Goal: Entertainment & Leisure: Consume media (video, audio)

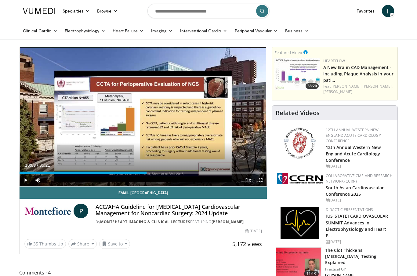
click at [151, 149] on div "10 seconds Tap to unmute" at bounding box center [143, 116] width 247 height 139
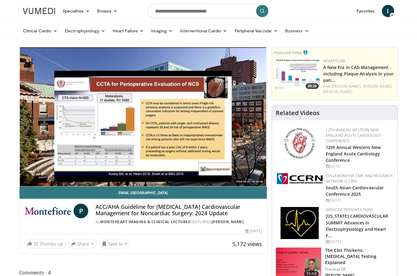
click at [129, 187] on link "Email Purvi" at bounding box center [143, 193] width 247 height 12
click at [166, 149] on div "10 seconds Tap to unmute" at bounding box center [143, 116] width 247 height 139
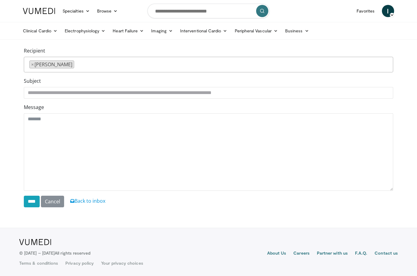
scroll to position [96, 0]
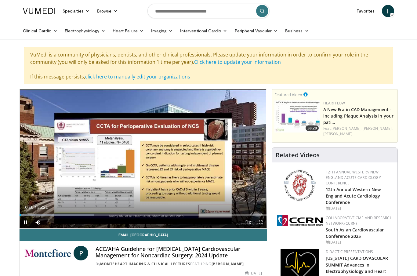
click at [76, 218] on div "Current Time 0:16 / Duration 35:21 Pause Skip Backward Skip Forward Mute Loaded…" at bounding box center [143, 222] width 247 height 12
click at [37, 214] on div "Progress Bar" at bounding box center [29, 215] width 18 height 2
click at [69, 215] on div "Progress Bar" at bounding box center [45, 215] width 50 height 2
click at [82, 216] on div "Current Time 7:05 / Duration 35:21 Pause Skip Backward Skip Forward Mute Loaded…" at bounding box center [143, 222] width 247 height 12
click at [82, 215] on div "Progress Bar" at bounding box center [83, 215] width 71 height 2
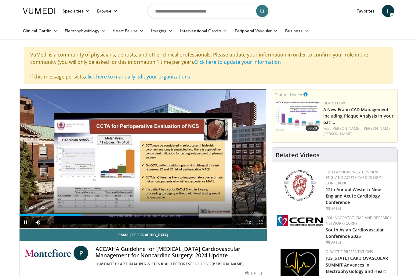
click at [267, 223] on span "Video Player" at bounding box center [261, 222] width 12 height 12
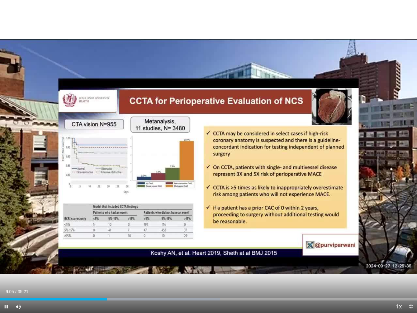
click at [174, 258] on div "10 seconds Tap to unmute" at bounding box center [208, 156] width 417 height 312
click at [121, 276] on div "Progress Bar" at bounding box center [159, 299] width 121 height 2
click at [385, 190] on div "10 seconds Tap to unmute" at bounding box center [208, 156] width 417 height 312
click at [358, 276] on div "10 seconds Tap to unmute" at bounding box center [208, 156] width 417 height 312
click at [24, 262] on div "10 seconds Tap to unmute" at bounding box center [208, 156] width 417 height 312
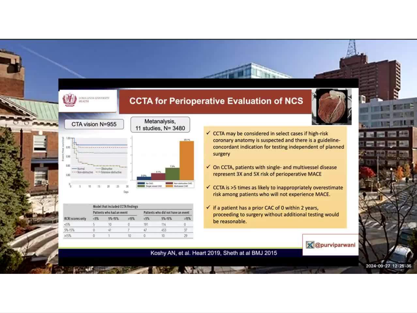
click at [184, 276] on div "10 seconds Tap to unmute" at bounding box center [208, 156] width 417 height 312
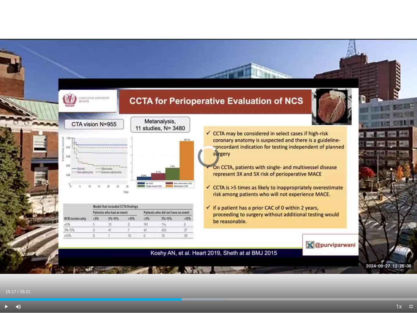
click at [182, 276] on div "Progress Bar" at bounding box center [91, 299] width 182 height 2
click at [182, 276] on div "Loaded : 64.12%" at bounding box center [208, 297] width 417 height 6
click at [175, 276] on div "Current Time 15:23 / Duration 35:21 Pause Skip Backward Skip Forward Mute Loade…" at bounding box center [208, 306] width 417 height 12
click at [178, 276] on div "Current Time 15:25 / Duration 35:21 Pause Skip Backward Skip Forward Mute Loade…" at bounding box center [208, 306] width 417 height 12
click at [174, 276] on div "Current Time 15:25 / Duration 35:21 Pause Skip Backward Skip Forward Mute Loade…" at bounding box center [208, 306] width 417 height 12
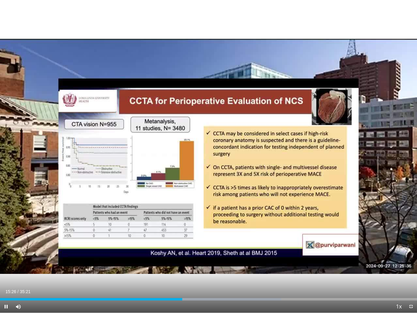
click at [175, 276] on div "Current Time 15:26 / Duration 35:21 Pause Skip Backward Skip Forward Mute Loade…" at bounding box center [208, 306] width 417 height 12
click at [176, 276] on div "Progress Bar" at bounding box center [91, 299] width 182 height 2
click at [195, 276] on div "Current Time 17:16 / Duration 35:21" at bounding box center [208, 291] width 417 height 5
click at [202, 276] on div "Progress Bar" at bounding box center [102, 299] width 204 height 2
click at [207, 276] on div "Progress Bar" at bounding box center [236, 299] width 123 height 2
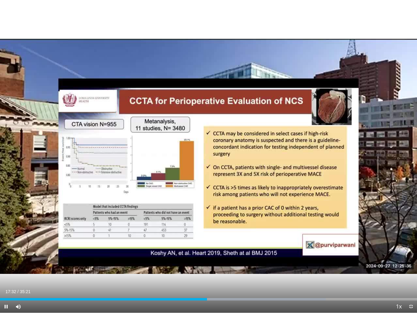
click at [124, 263] on div "10 seconds Tap to unmute" at bounding box center [208, 156] width 417 height 312
click at [209, 276] on div "Progress Bar" at bounding box center [106, 299] width 212 height 2
click at [74, 276] on div "10 seconds Tap to unmute" at bounding box center [208, 156] width 417 height 312
click at [220, 276] on div "Progress Bar" at bounding box center [268, 299] width 127 height 2
click at [215, 276] on div "Current Time 18:41 / Duration 35:21" at bounding box center [208, 291] width 417 height 5
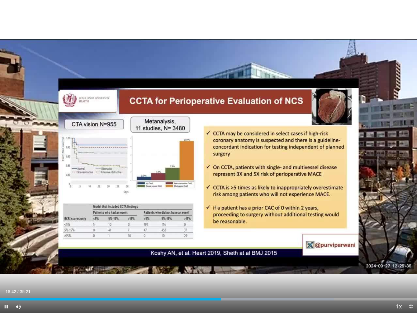
click at [218, 276] on div "Current Time 18:42 / Duration 35:21 Pause Skip Backward Skip Forward Mute Loade…" at bounding box center [208, 306] width 417 height 12
click at [218, 276] on div "Current Time 18:43 / Duration 35:21 Pause Skip Backward Skip Forward Mute Loade…" at bounding box center [208, 306] width 417 height 12
click at [222, 276] on div "Loaded : 51.30%" at bounding box center [208, 299] width 417 height 2
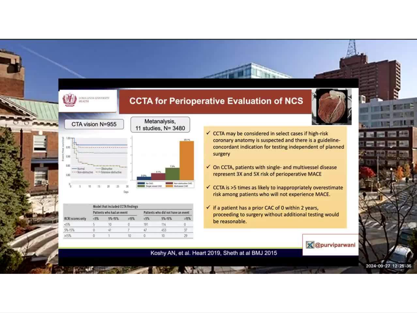
click at [226, 276] on div "10 seconds Tap to unmute" at bounding box center [208, 156] width 417 height 312
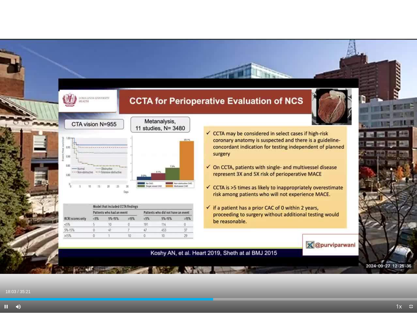
click at [218, 276] on div "Loaded : 51.39%" at bounding box center [208, 299] width 417 height 2
click at [181, 276] on div "10 seconds Tap to unmute" at bounding box center [208, 156] width 417 height 312
click at [223, 276] on div "Progress Bar" at bounding box center [277, 299] width 129 height 2
click at [205, 276] on div "10 seconds Tap to unmute" at bounding box center [208, 156] width 417 height 312
click at [225, 276] on div "Progress Bar" at bounding box center [284, 299] width 125 height 2
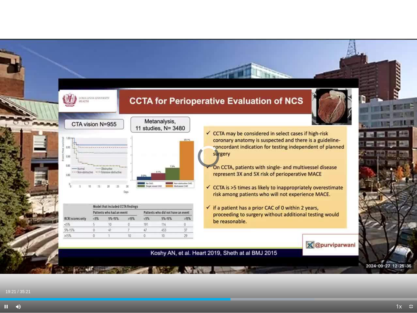
click at [229, 276] on div "Progress Bar" at bounding box center [269, 299] width 91 height 2
click at [10, 276] on span "Video Player" at bounding box center [6, 306] width 12 height 12
click at [230, 276] on div "Progress Bar" at bounding box center [118, 299] width 237 height 2
click at [243, 276] on div "Progress Bar" at bounding box center [288, 299] width 128 height 2
click at [7, 276] on span "Video Player" at bounding box center [6, 306] width 12 height 12
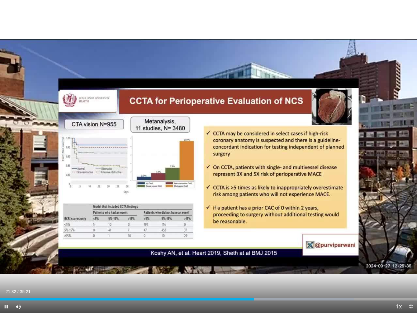
click at [164, 236] on div "10 seconds Tap to unmute" at bounding box center [208, 156] width 417 height 312
click at [254, 276] on div "Progress Bar" at bounding box center [302, 299] width 128 height 2
click at [254, 276] on div "Progress Bar" at bounding box center [313, 299] width 128 height 2
click at [254, 276] on div "Progress Bar" at bounding box center [284, 299] width 63 height 2
click at [247, 276] on div "Loaded : 61.76%" at bounding box center [129, 299] width 258 height 2
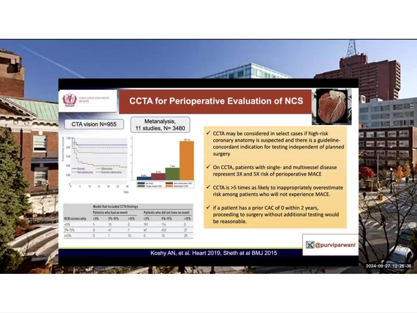
click at [223, 276] on div "10 seconds Tap to unmute" at bounding box center [208, 156] width 417 height 312
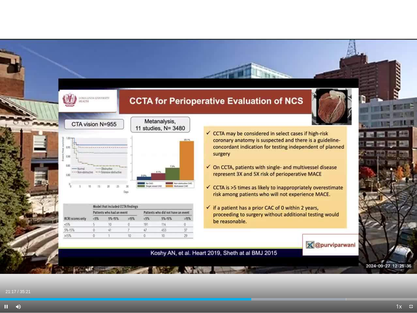
click at [252, 276] on div "Progress Bar" at bounding box center [295, 299] width 101 height 2
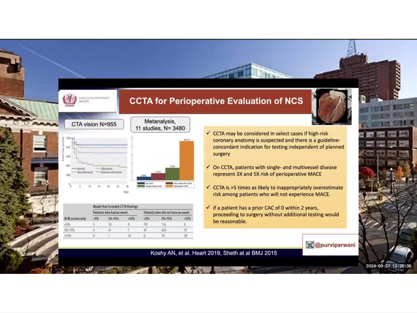
click at [271, 255] on div "10 seconds Tap to unmute" at bounding box center [208, 156] width 417 height 312
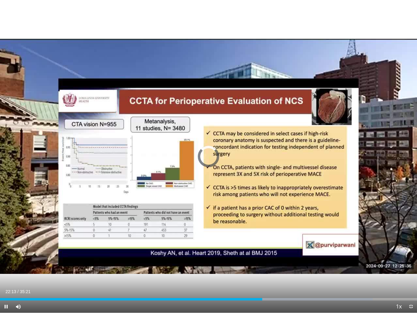
click at [263, 276] on div "Progress Bar" at bounding box center [311, 299] width 124 height 2
click at [5, 276] on div "10 seconds Tap to unmute" at bounding box center [208, 156] width 417 height 312
click at [264, 276] on div "Progress Bar" at bounding box center [316, 299] width 120 height 2
click at [241, 203] on div "10 seconds Tap to unmute" at bounding box center [208, 156] width 417 height 312
click at [267, 276] on div "Progress Bar" at bounding box center [135, 299] width 271 height 2
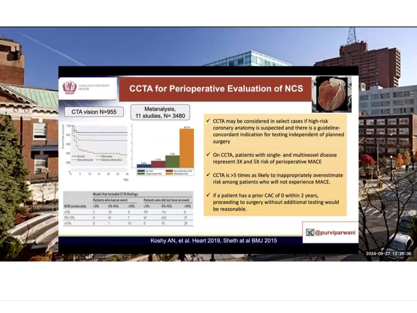
scroll to position [100, 0]
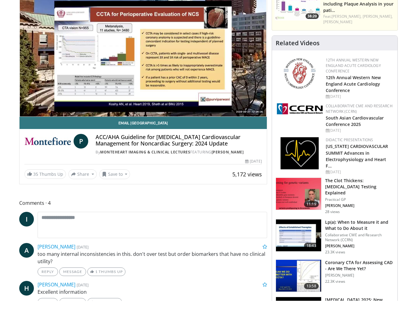
click at [250, 93] on div "10 seconds Tap to unmute" at bounding box center [143, 59] width 247 height 139
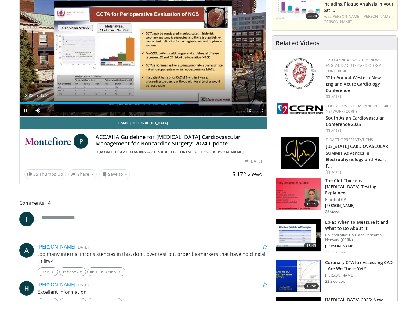
click at [258, 116] on span "Video Player" at bounding box center [261, 122] width 12 height 12
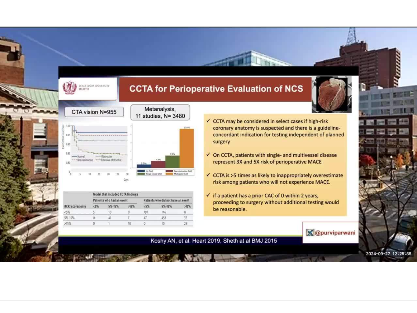
scroll to position [0, 0]
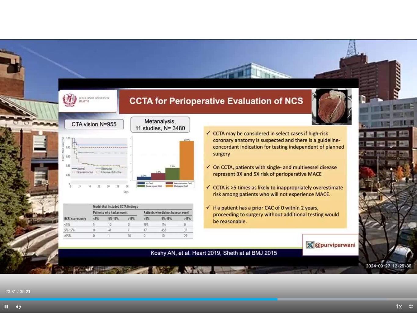
click at [54, 276] on div "Loaded : 92.73%" at bounding box center [208, 297] width 417 height 6
click at [8, 276] on span "Video Player" at bounding box center [6, 306] width 12 height 12
click at [48, 274] on div "10 seconds Tap to unmute" at bounding box center [208, 156] width 417 height 312
click at [416, 167] on div "10 seconds Tap to unmute" at bounding box center [208, 156] width 417 height 312
